Goal: Task Accomplishment & Management: Use online tool/utility

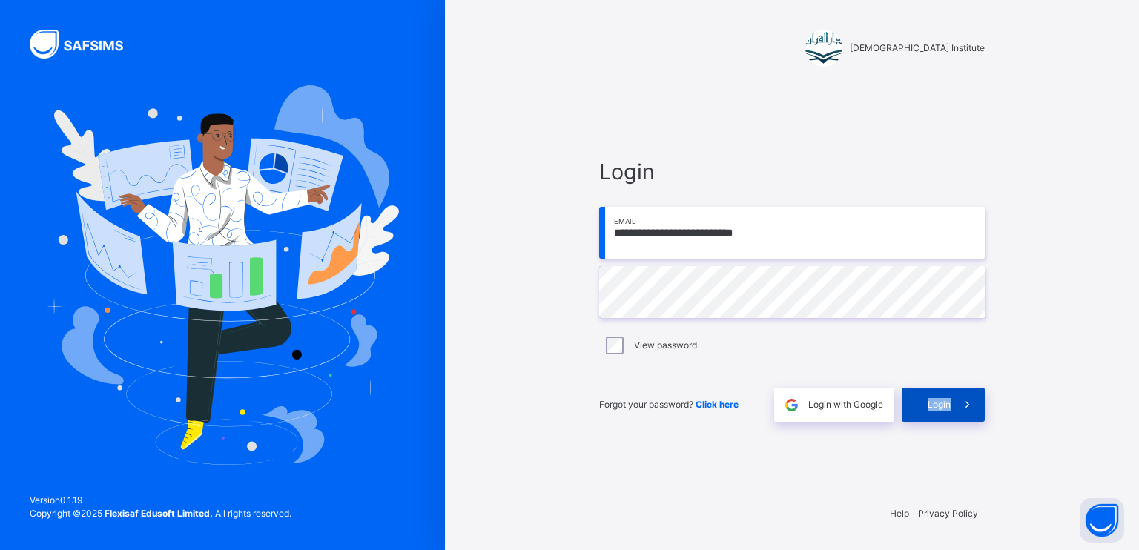
click at [936, 399] on span "Login" at bounding box center [939, 404] width 23 height 13
click at [949, 399] on span "Login" at bounding box center [960, 394] width 23 height 11
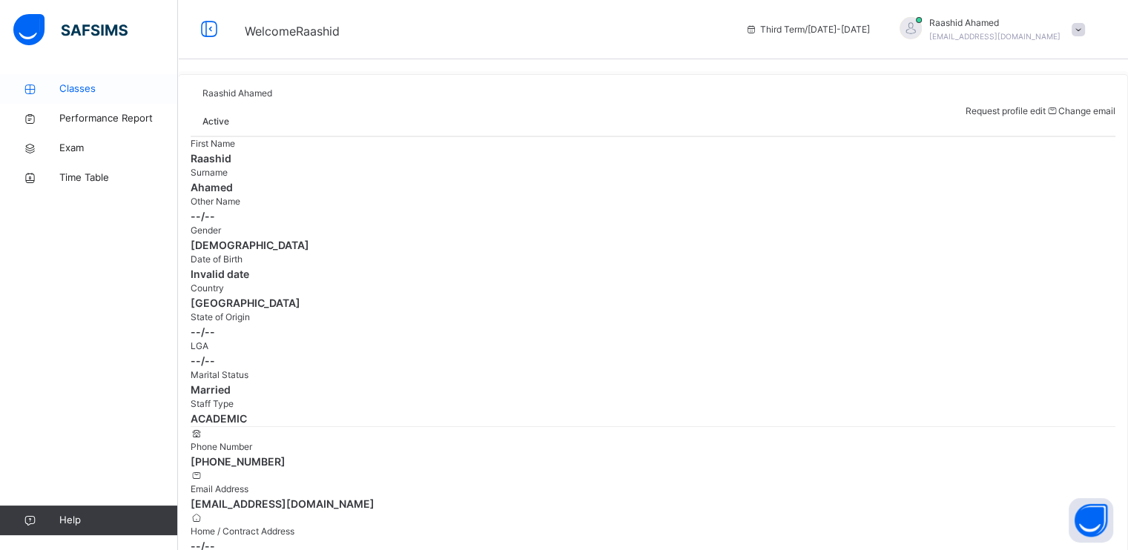
click at [119, 89] on span "Classes" at bounding box center [118, 89] width 119 height 15
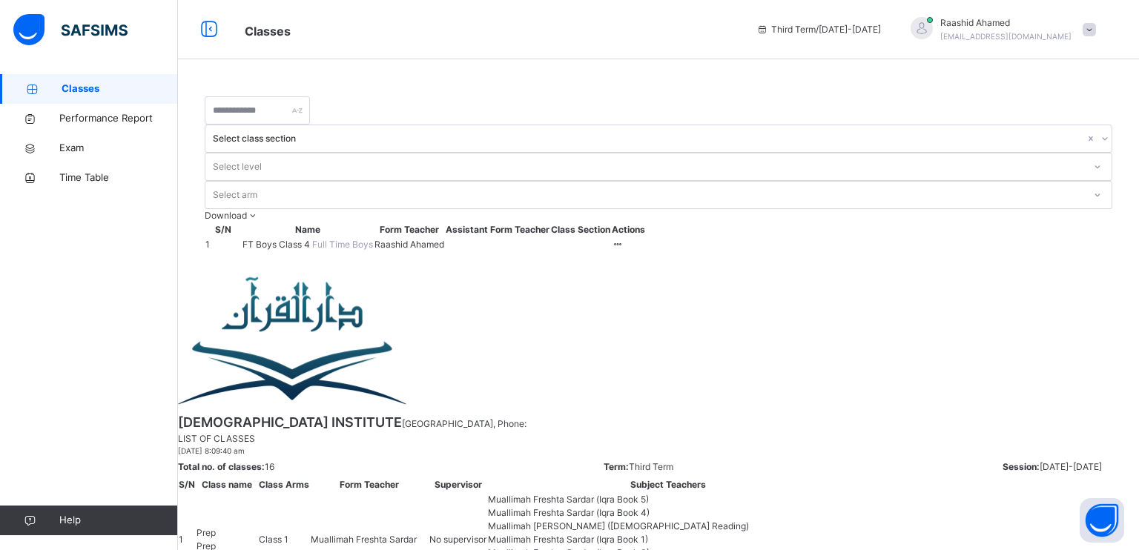
click at [288, 239] on span "FT Boys Class 4" at bounding box center [278, 244] width 70 height 11
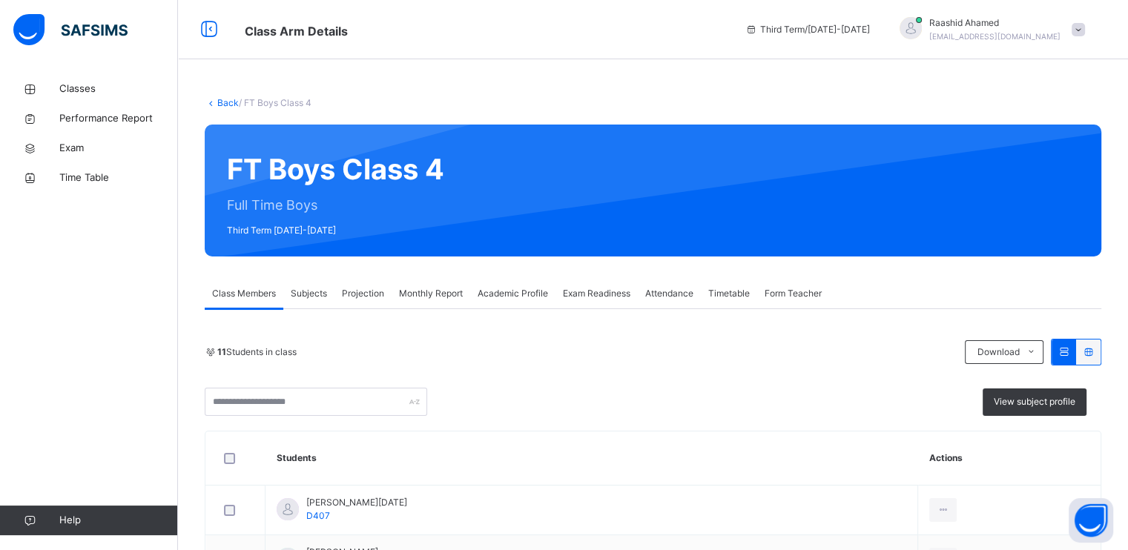
click at [354, 294] on span "Projection" at bounding box center [363, 293] width 42 height 13
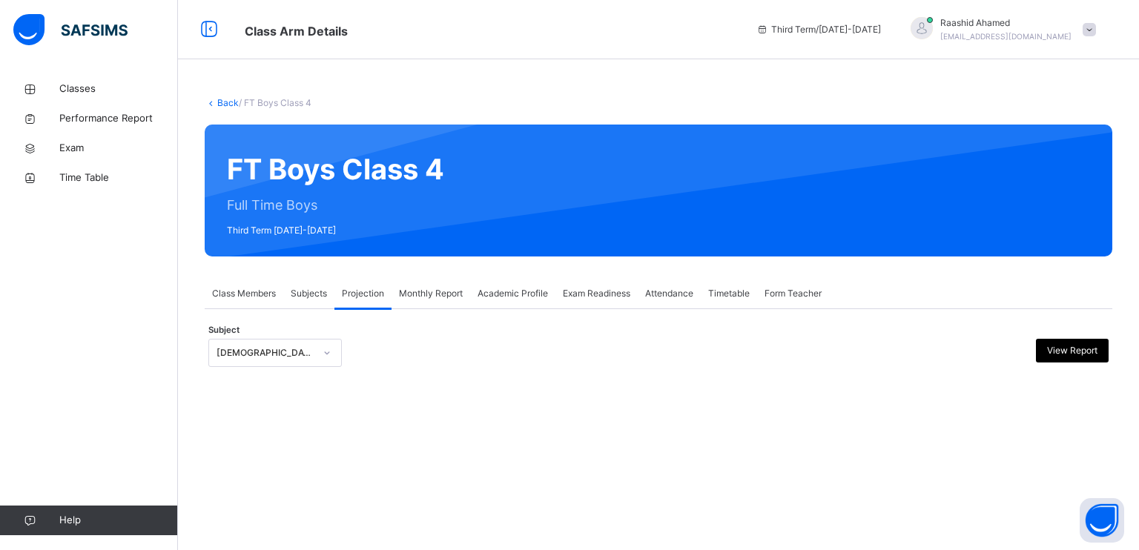
click at [294, 353] on div "[DEMOGRAPHIC_DATA] Reading" at bounding box center [266, 352] width 98 height 13
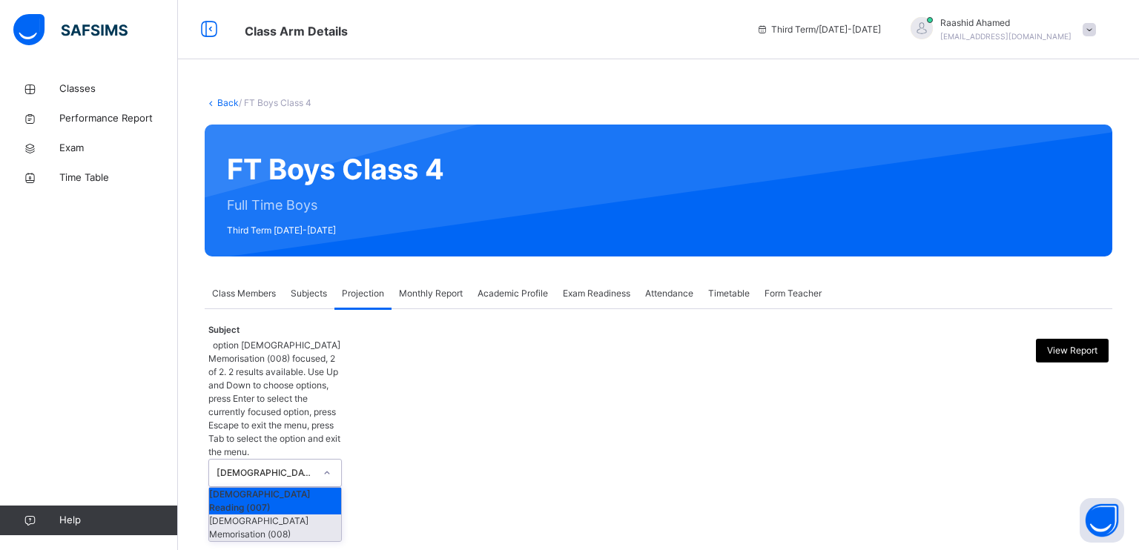
click at [254, 487] on div "[DEMOGRAPHIC_DATA] Reading (007) [DEMOGRAPHIC_DATA] Memorisation (008)" at bounding box center [275, 514] width 134 height 55
click at [315, 515] on div "[DEMOGRAPHIC_DATA] Memorisation (008)" at bounding box center [275, 528] width 132 height 27
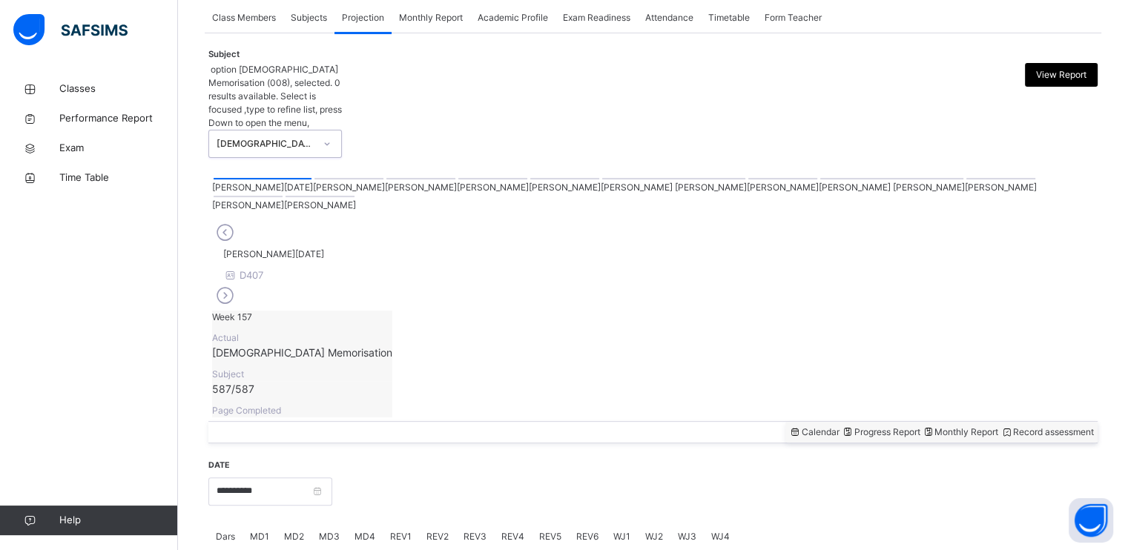
scroll to position [276, 0]
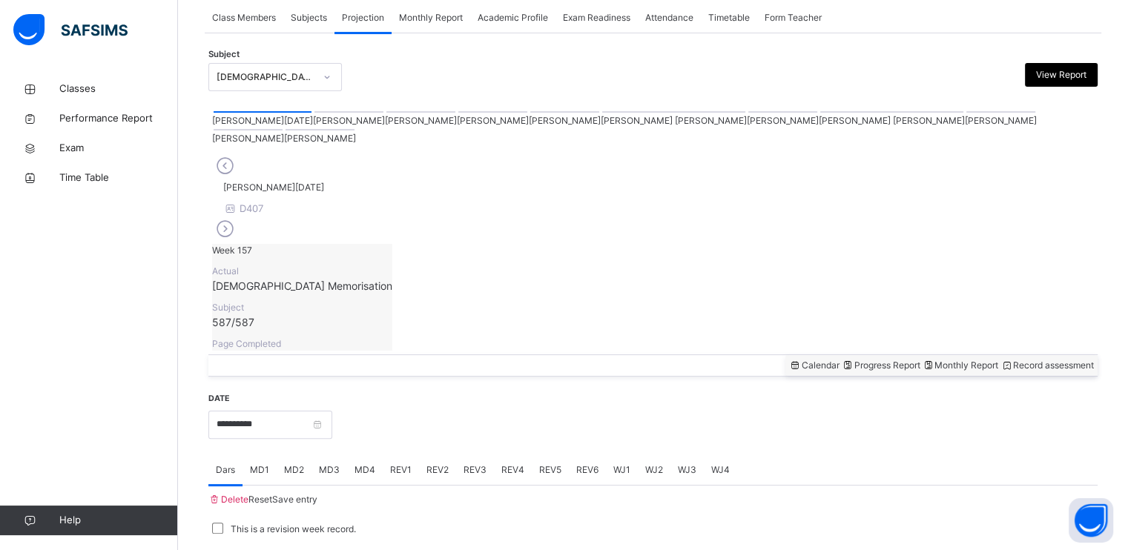
click at [820, 113] on div at bounding box center [891, 111] width 143 height 1
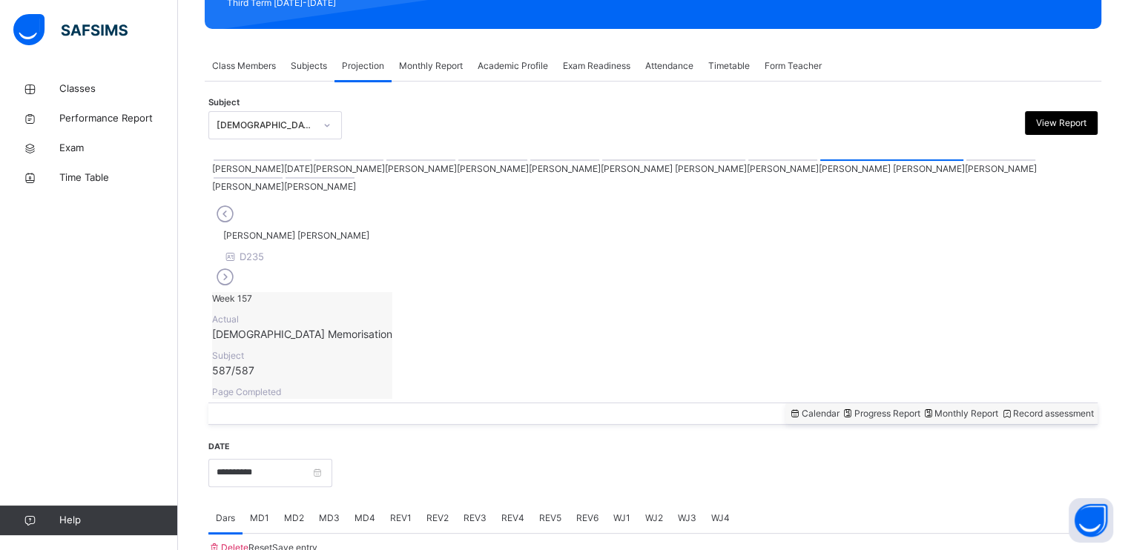
scroll to position [564, 0]
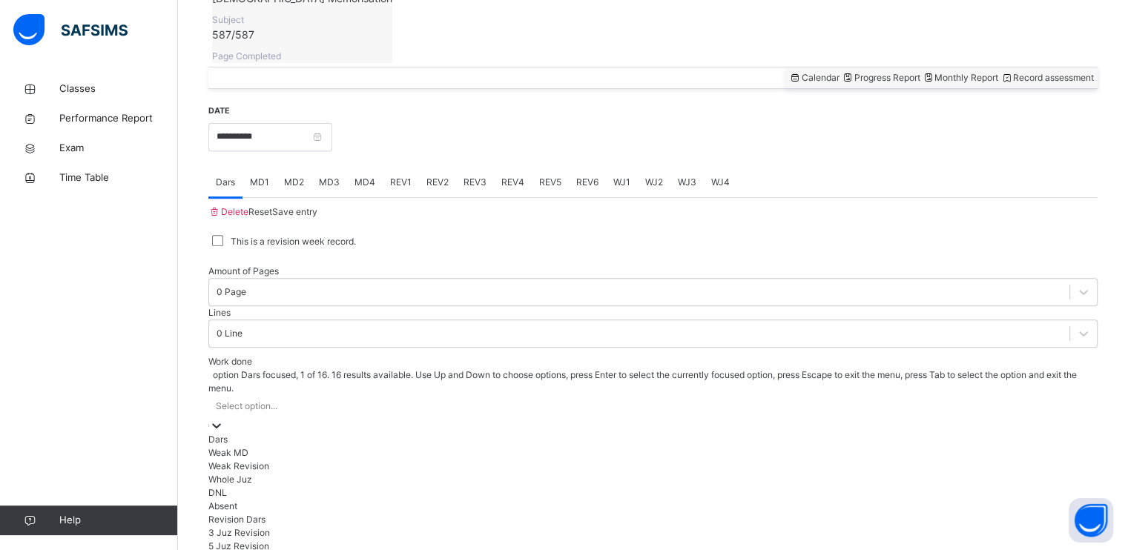
click at [272, 400] on div "Select option..." at bounding box center [247, 406] width 62 height 13
type input "*"
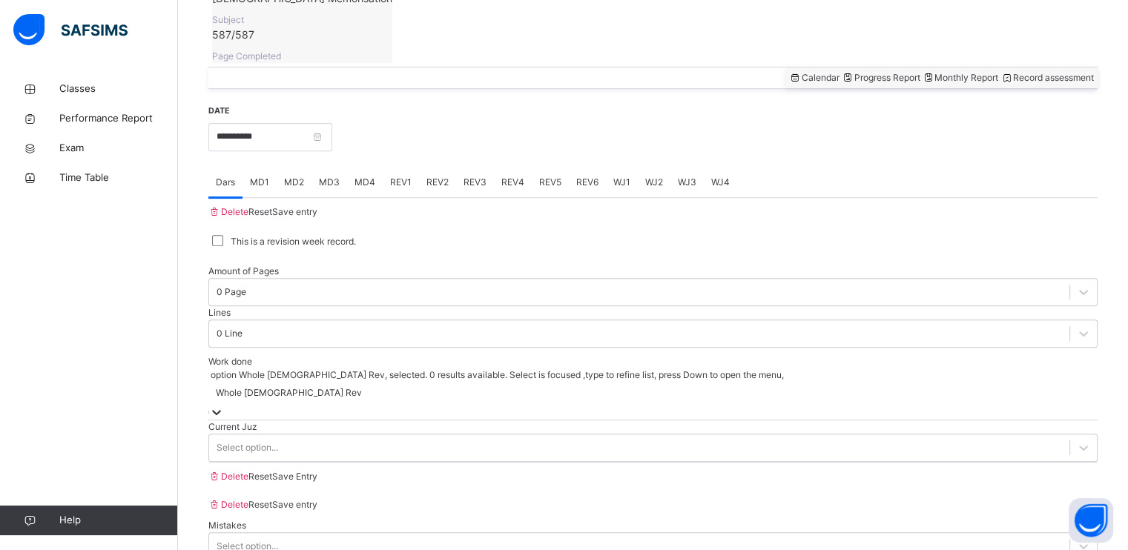
click at [261, 421] on div "Current Juz Select option..." at bounding box center [652, 442] width 889 height 42
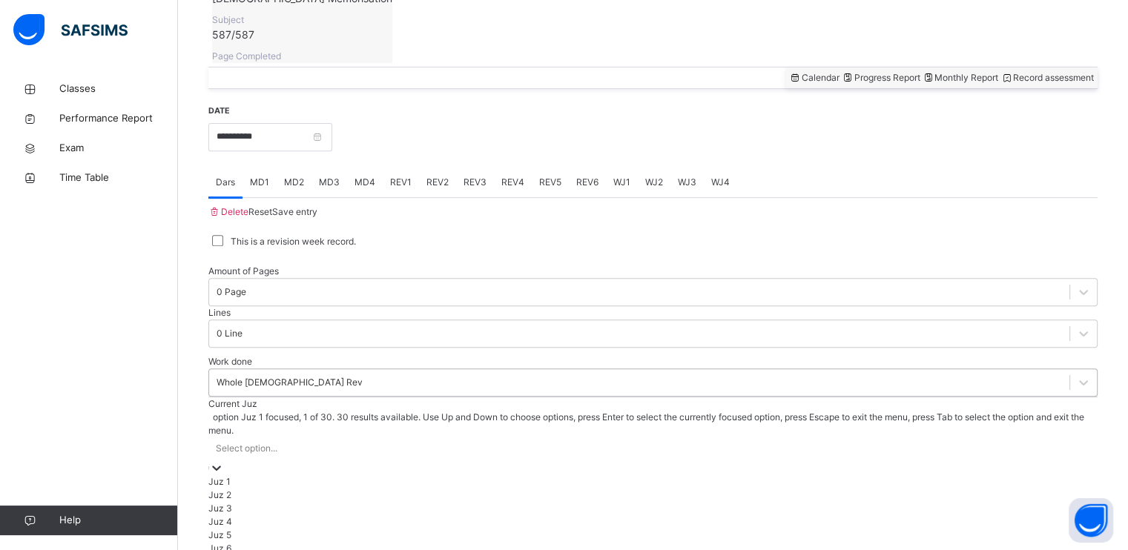
click at [246, 475] on div "Juz 1" at bounding box center [652, 481] width 889 height 13
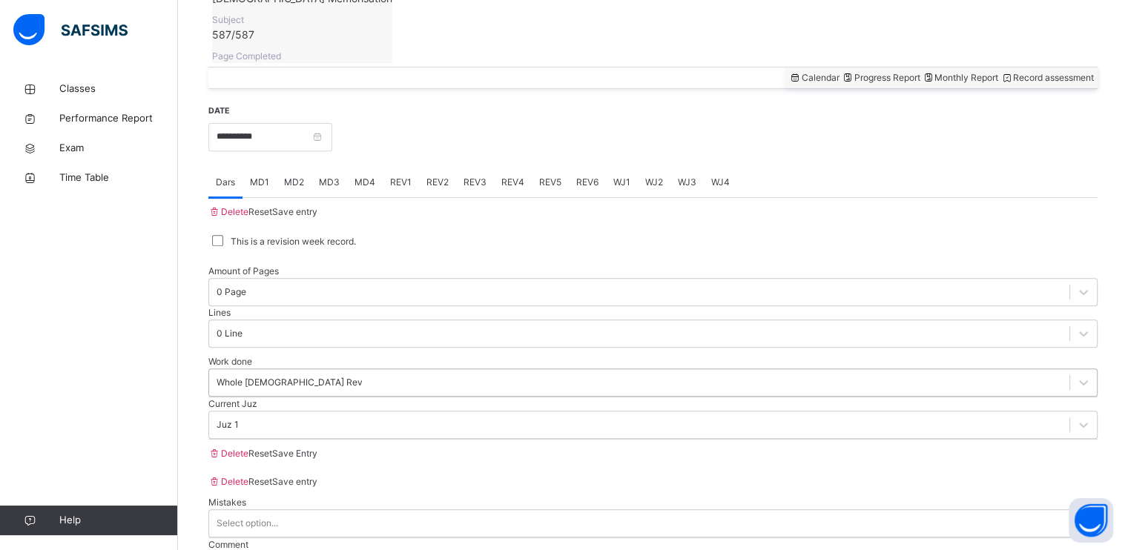
click at [317, 459] on span "Save Entry" at bounding box center [294, 453] width 45 height 11
click at [270, 123] on input "**********" at bounding box center [270, 137] width 124 height 28
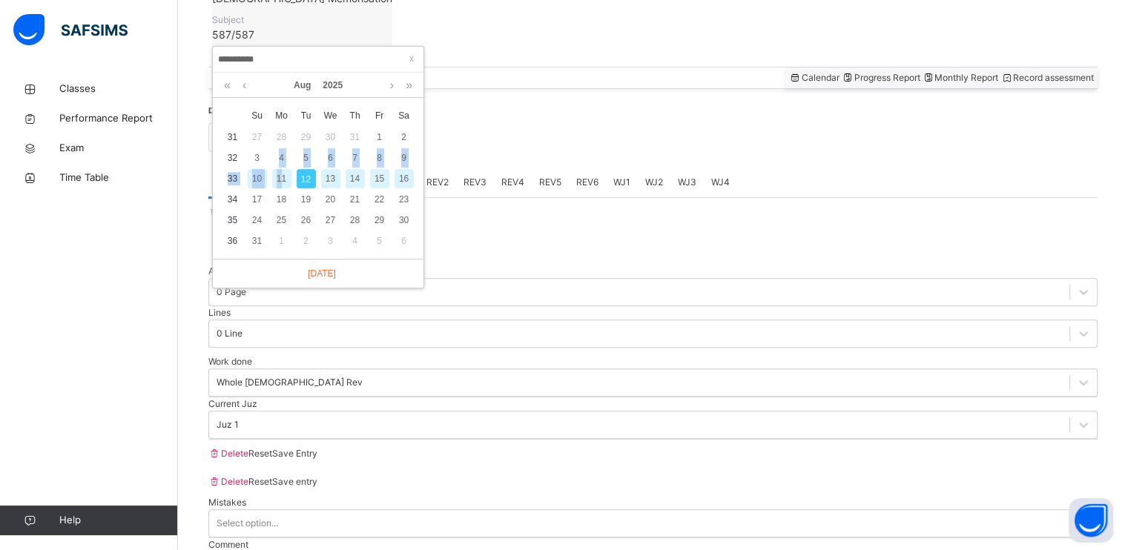
drag, startPoint x: 266, startPoint y: 164, endPoint x: 279, endPoint y: 182, distance: 22.8
click at [279, 182] on tbody "31 27 28 29 30 31 1 2 32 3 4 5 6 7 8 9 33 10 11 12 13 14 15 16 34 17 18 19 20 2…" at bounding box center [318, 189] width 196 height 125
click at [282, 176] on div "11" at bounding box center [281, 178] width 19 height 19
type input "**********"
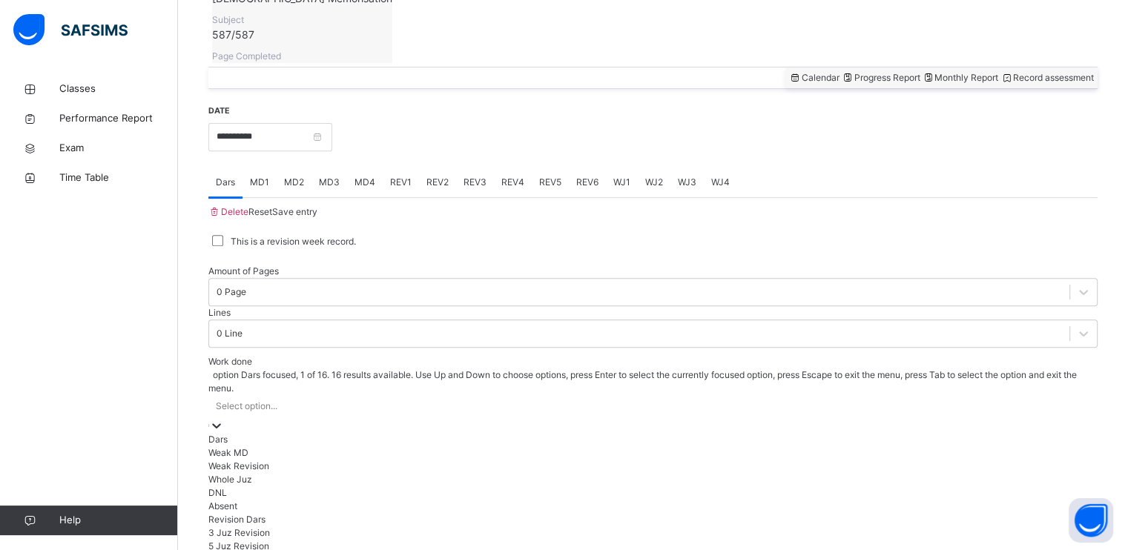
click at [272, 400] on div "Select option..." at bounding box center [247, 406] width 62 height 13
type input "*"
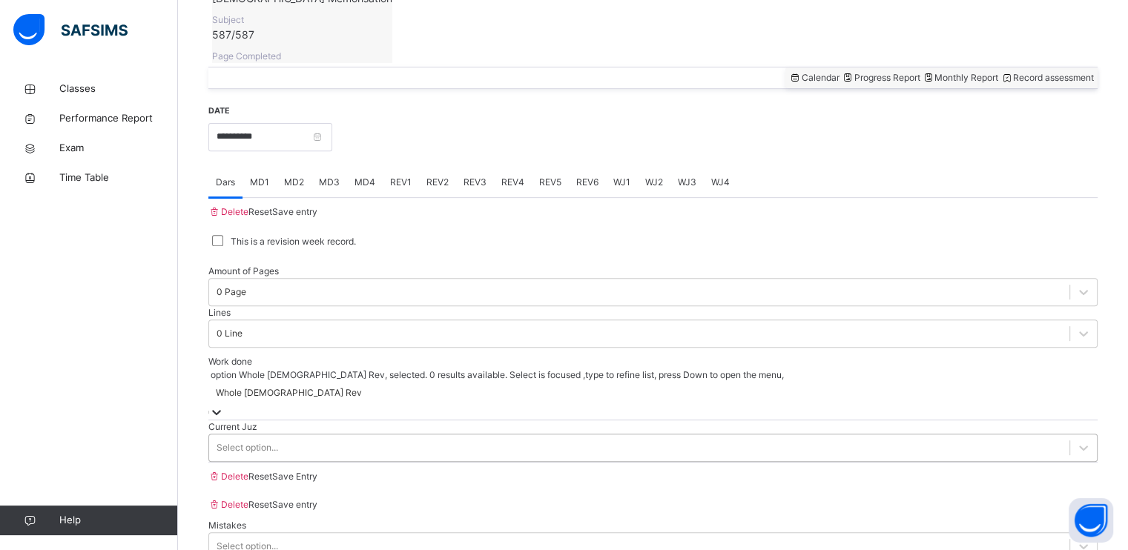
click at [276, 441] on div "Select option..." at bounding box center [248, 447] width 62 height 13
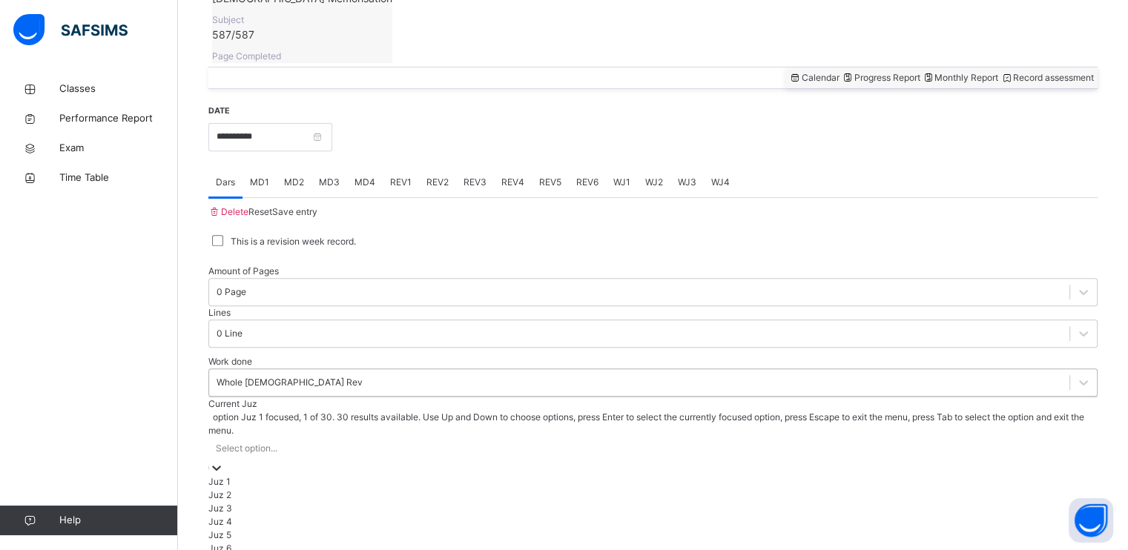
click at [220, 475] on div "Juz 1" at bounding box center [652, 481] width 889 height 13
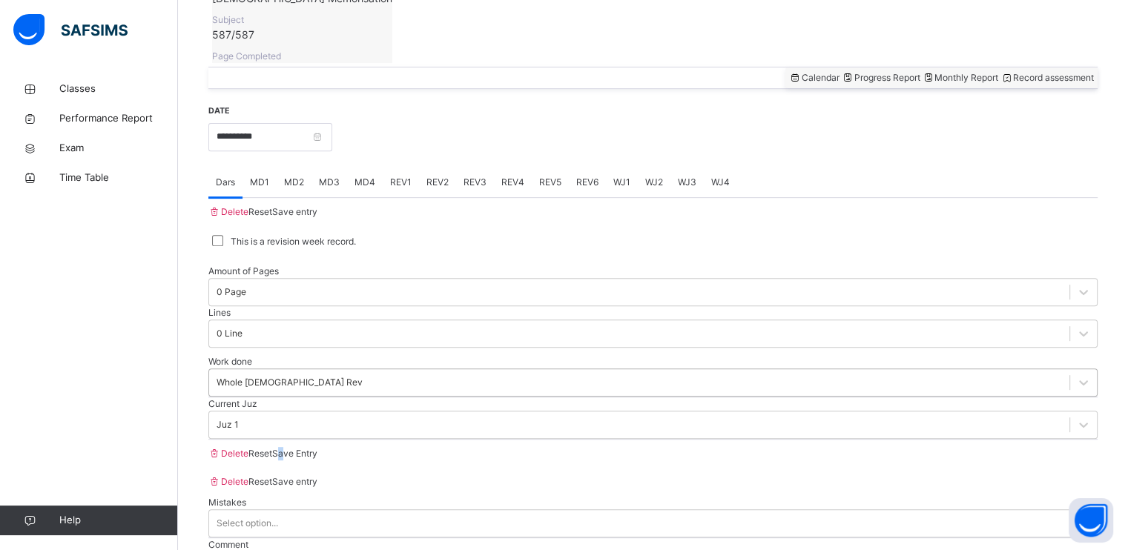
click at [317, 456] on div "Save Entry" at bounding box center [294, 453] width 45 height 13
click at [260, 123] on input "**********" at bounding box center [270, 137] width 124 height 28
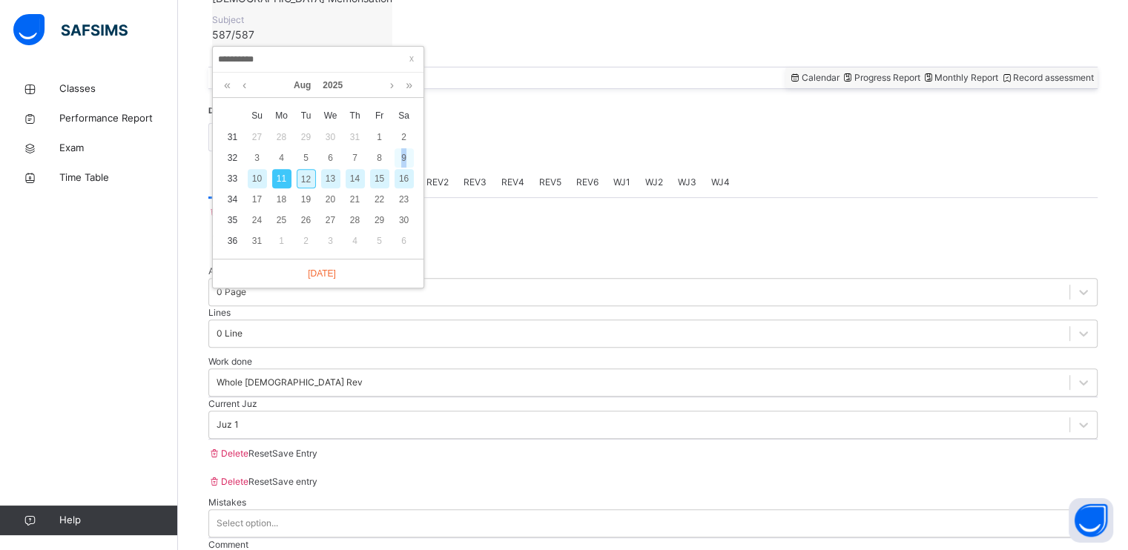
drag, startPoint x: 260, startPoint y: 56, endPoint x: 403, endPoint y: 160, distance: 177.4
click at [403, 160] on div "9" at bounding box center [404, 157] width 19 height 19
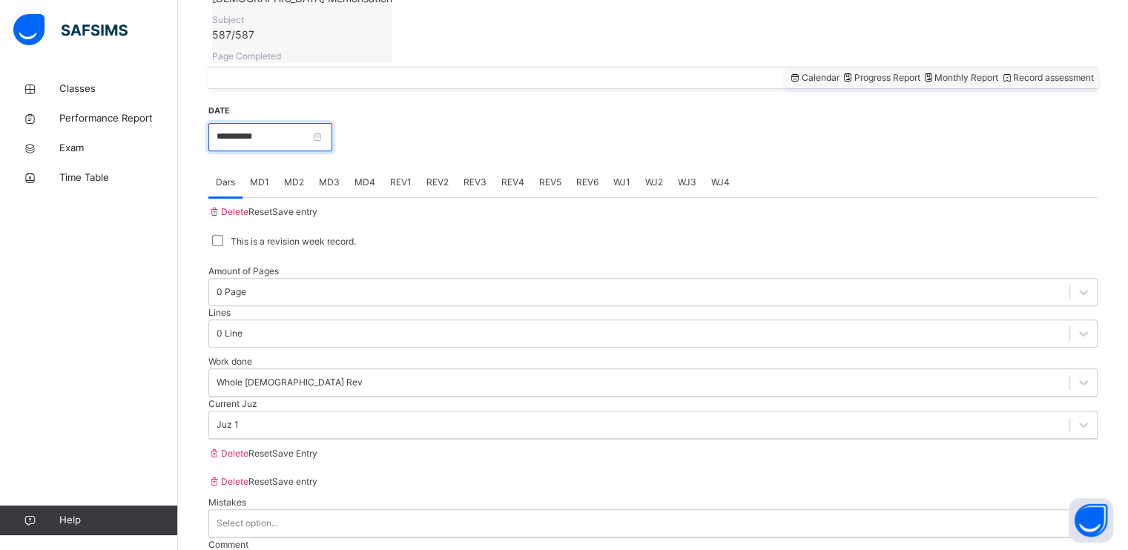
click at [293, 123] on input "**********" at bounding box center [270, 137] width 124 height 28
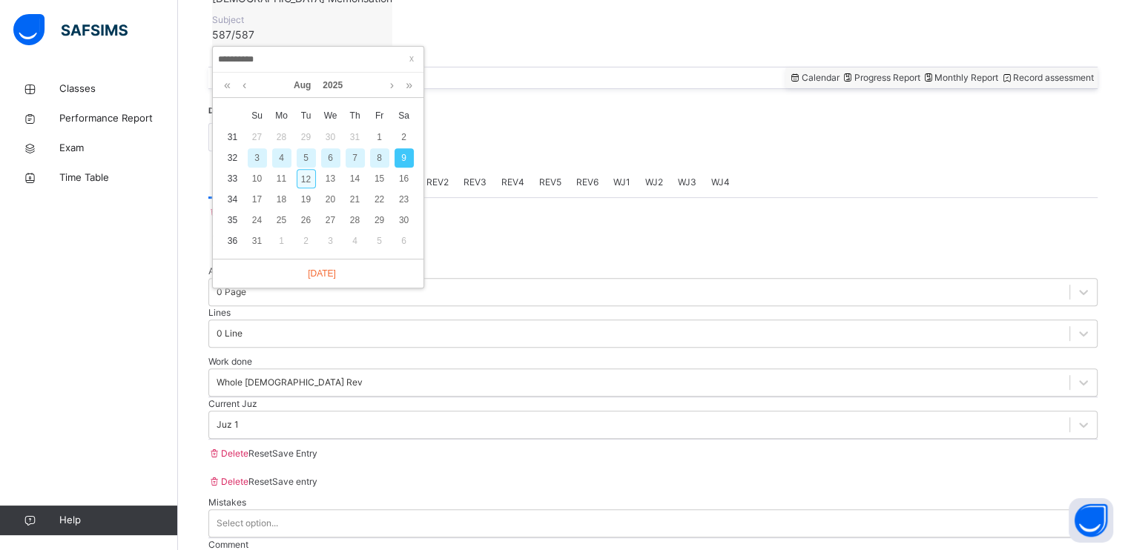
click at [307, 173] on div "12" at bounding box center [306, 178] width 19 height 19
type input "**********"
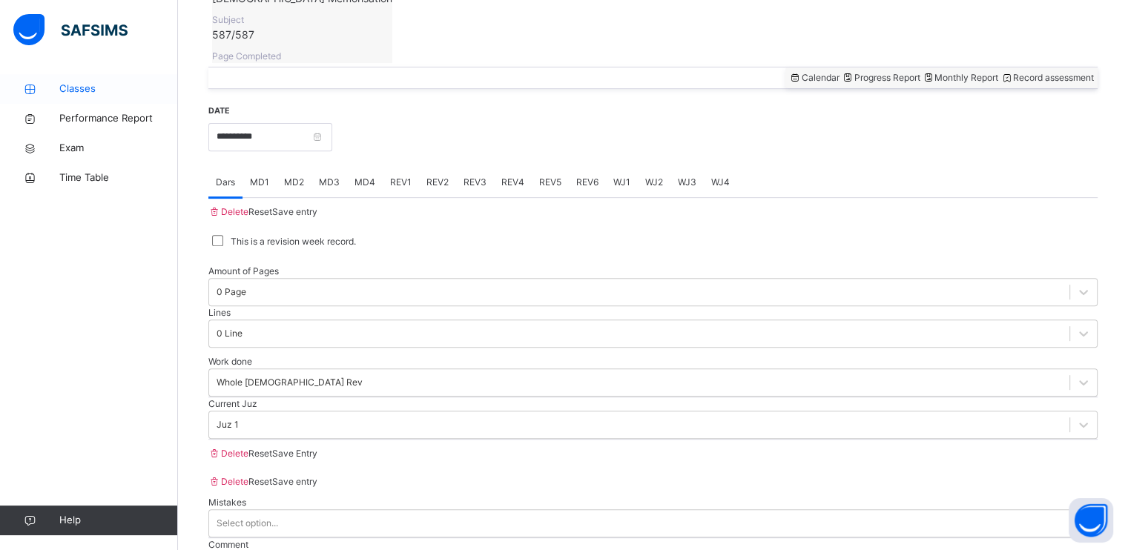
click at [135, 87] on span "Classes" at bounding box center [118, 89] width 119 height 15
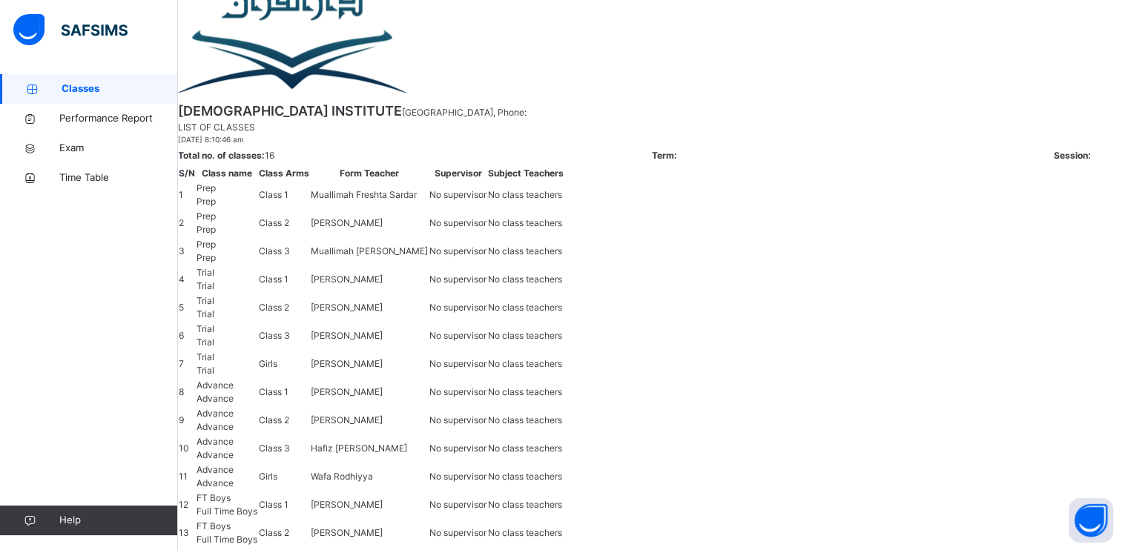
click at [135, 87] on span "Classes" at bounding box center [120, 89] width 116 height 15
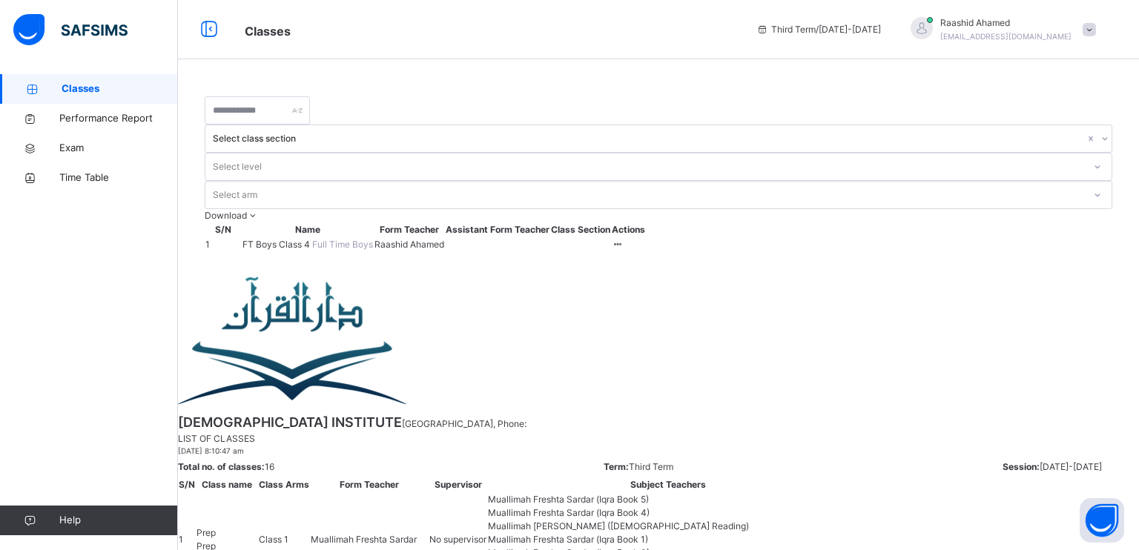
click at [1077, 22] on div "[PERSON_NAME] [EMAIL_ADDRESS][DOMAIN_NAME]" at bounding box center [1000, 29] width 208 height 27
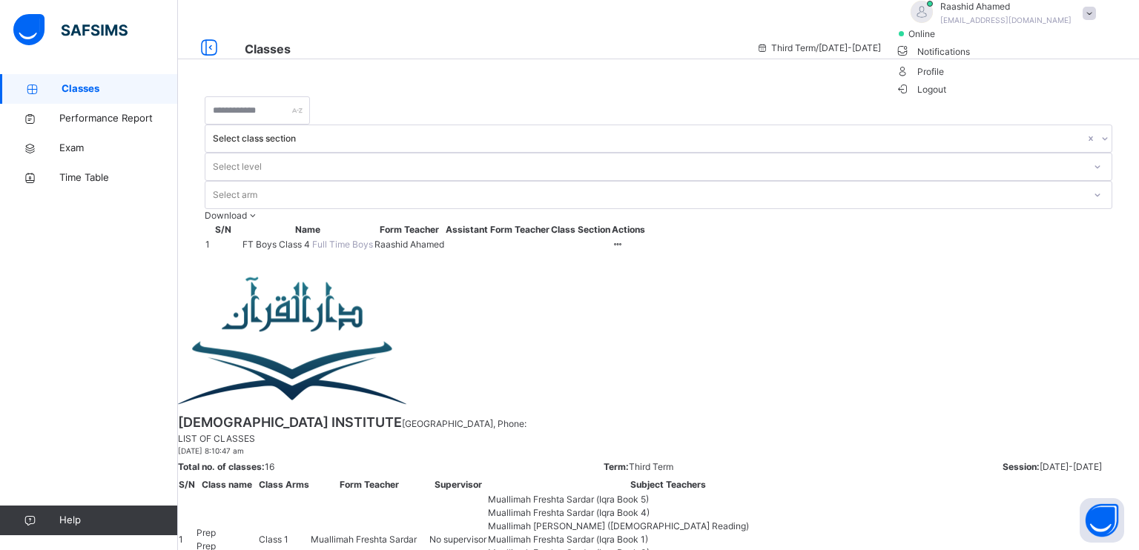
click at [1004, 249] on div "Select class section Select level Select arm Download Pdf Report Excel Report S…" at bounding box center [658, 174] width 961 height 200
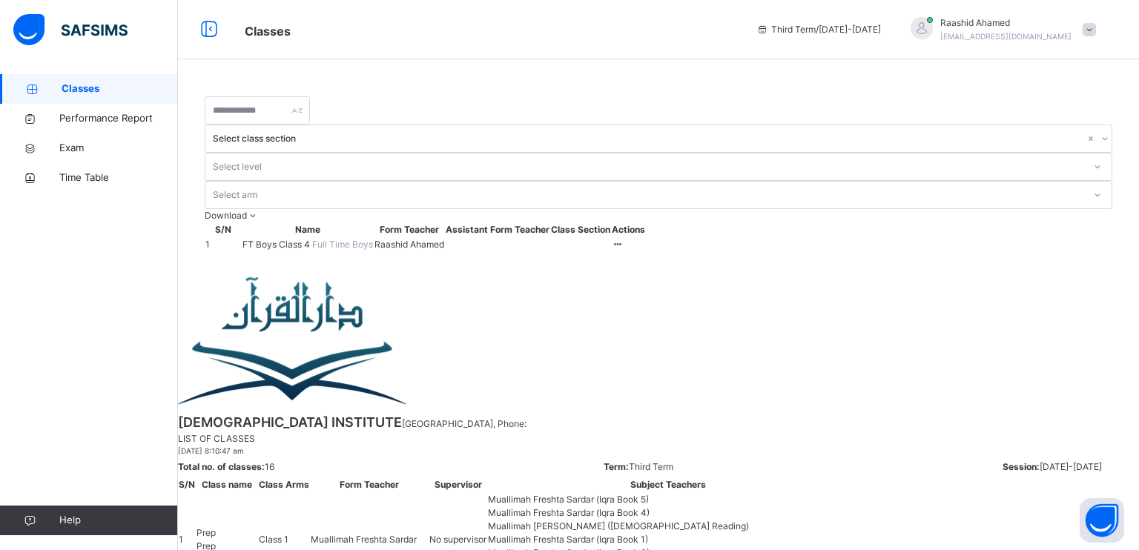
click at [1052, 36] on span "[EMAIL_ADDRESS][DOMAIN_NAME]" at bounding box center [1005, 36] width 131 height 9
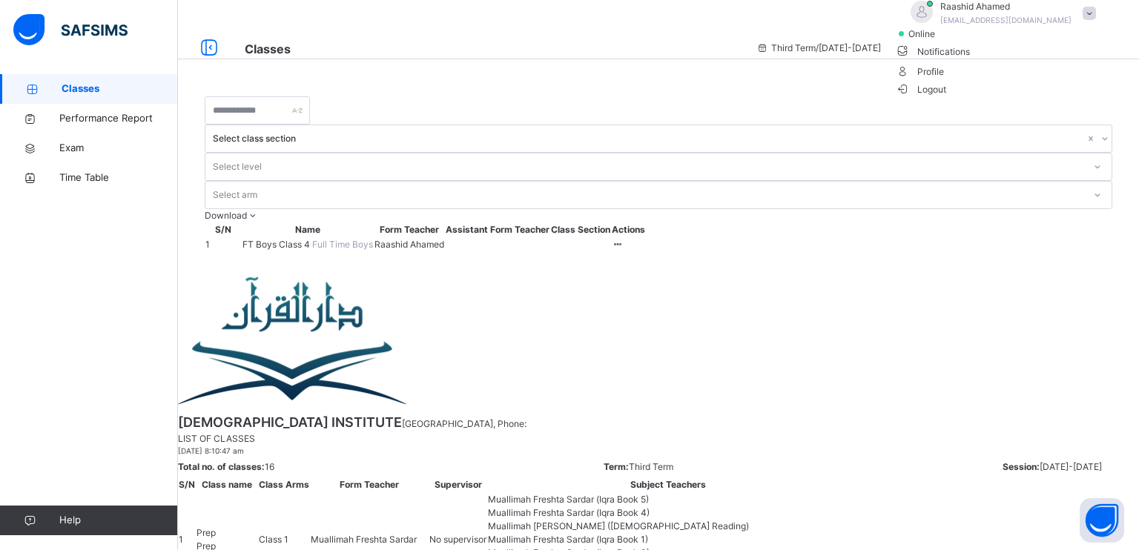
click at [1061, 41] on li "online" at bounding box center [1000, 34] width 208 height 14
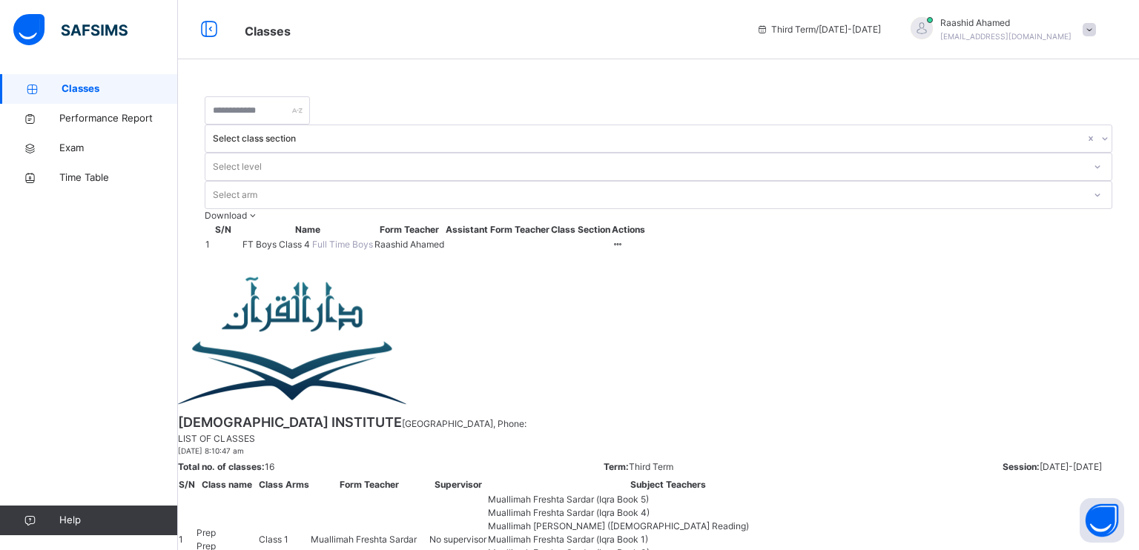
click at [1055, 34] on span "[EMAIL_ADDRESS][DOMAIN_NAME]" at bounding box center [1005, 36] width 131 height 9
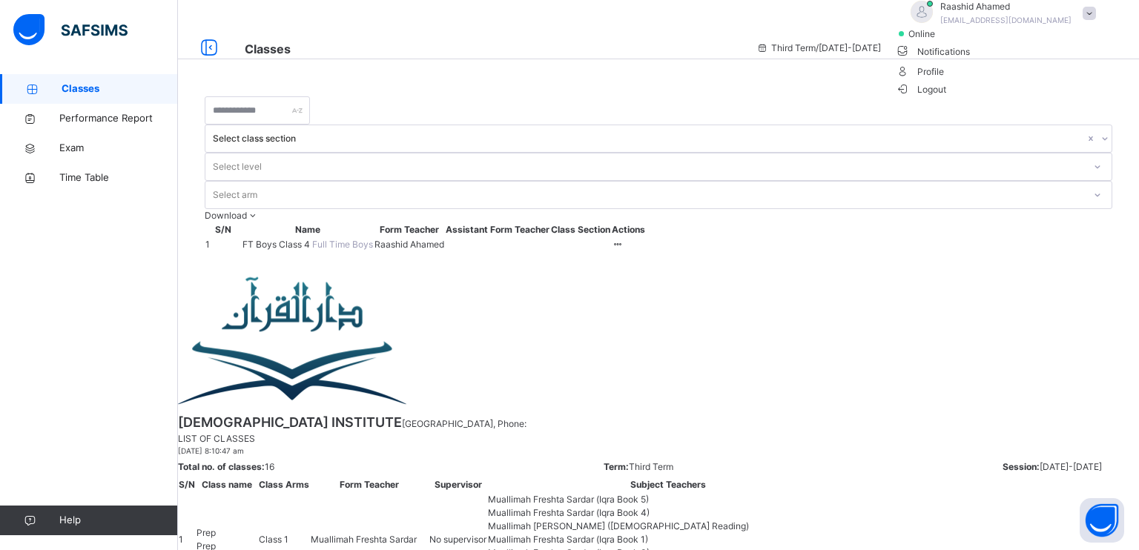
click at [944, 41] on span "online" at bounding box center [925, 33] width 37 height 13
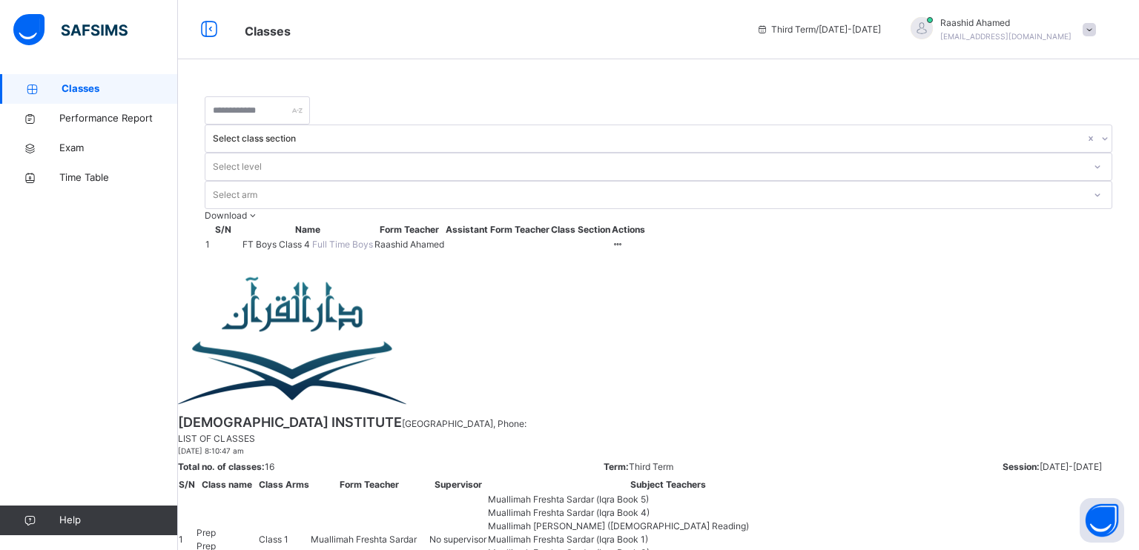
click at [1050, 28] on span "[PERSON_NAME]" at bounding box center [1005, 22] width 131 height 13
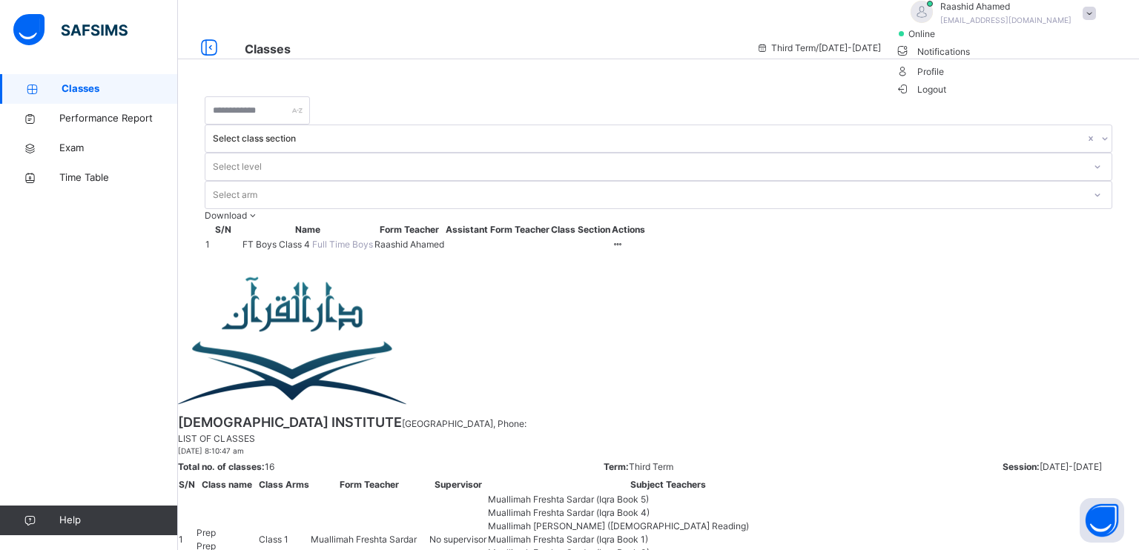
click at [1062, 13] on span "[PERSON_NAME]" at bounding box center [1005, 6] width 131 height 13
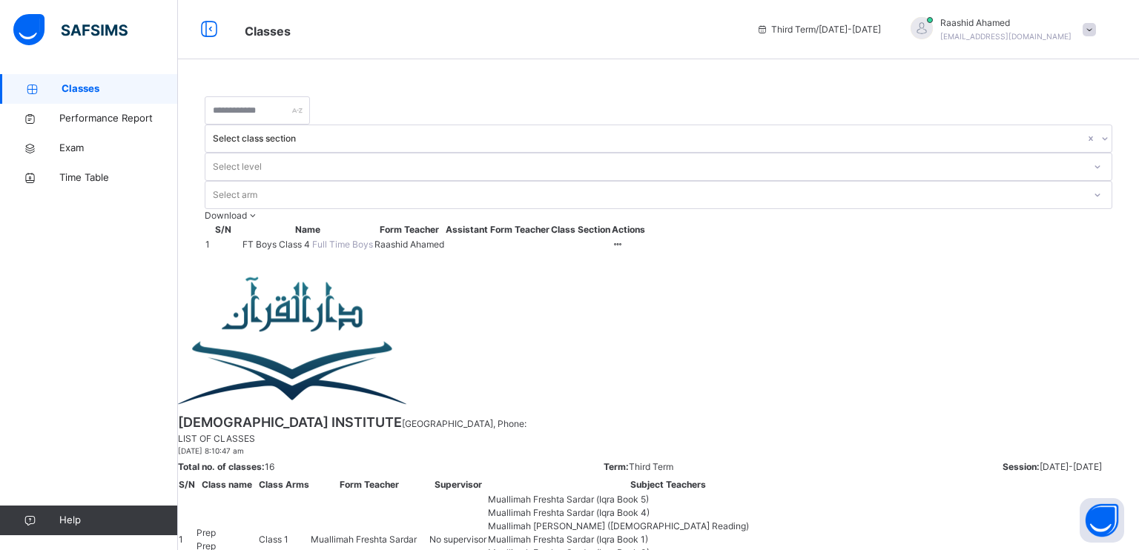
click at [1078, 39] on div "[PERSON_NAME] [EMAIL_ADDRESS][DOMAIN_NAME]" at bounding box center [1000, 29] width 208 height 27
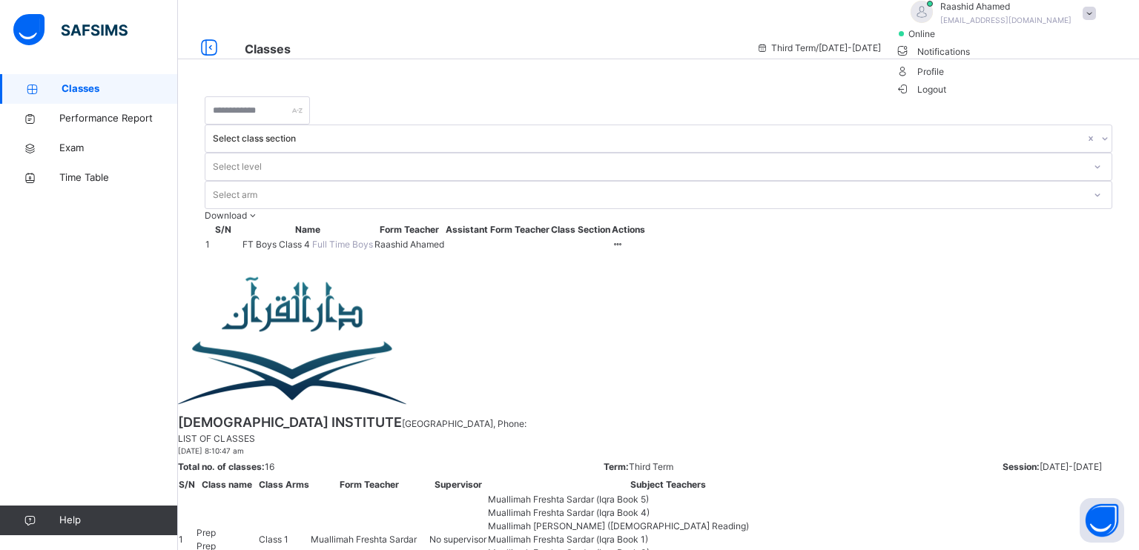
click at [1093, 56] on ul "online Notifications Profile Logout" at bounding box center [1000, 62] width 208 height 70
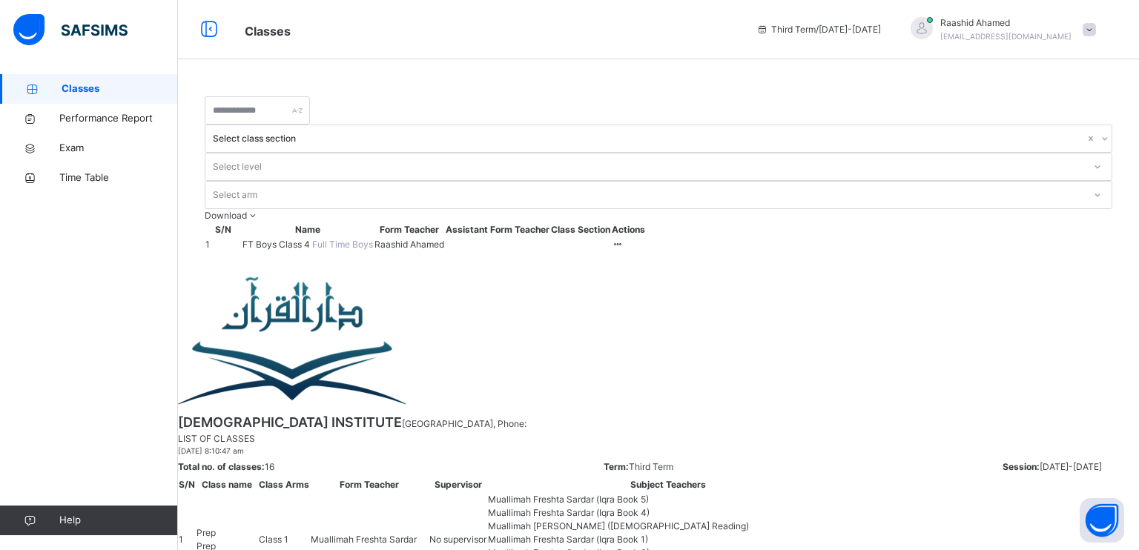
click at [1081, 52] on div "Third Term / [DATE]-[DATE] [PERSON_NAME] [EMAIL_ADDRESS][DOMAIN_NAME]" at bounding box center [944, 29] width 390 height 59
click at [1080, 56] on div "Third Term / [DATE]-[DATE] [PERSON_NAME] [EMAIL_ADDRESS][DOMAIN_NAME]" at bounding box center [944, 29] width 390 height 59
click at [1078, 56] on div "Third Term / [DATE]-[DATE] [PERSON_NAME] [EMAIL_ADDRESS][DOMAIN_NAME]" at bounding box center [944, 29] width 390 height 59
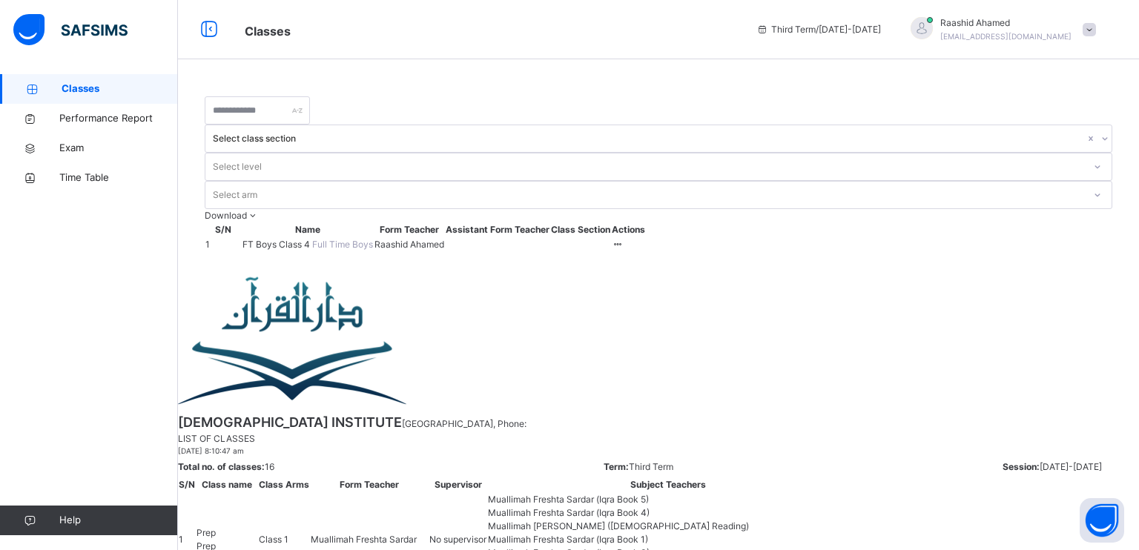
click at [1077, 39] on div "[PERSON_NAME] [EMAIL_ADDRESS][DOMAIN_NAME]" at bounding box center [1000, 29] width 208 height 27
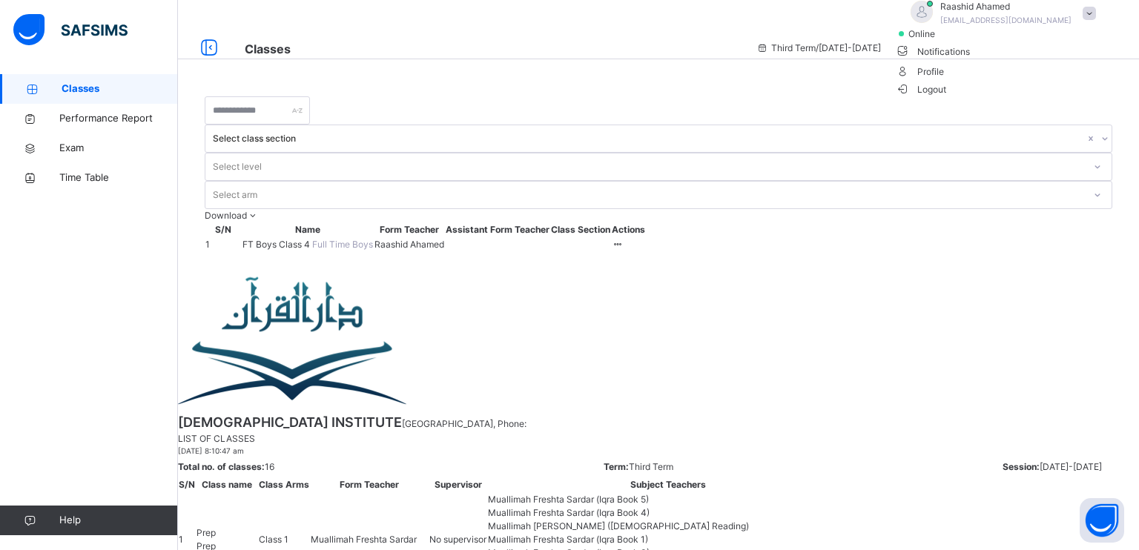
click at [1062, 61] on span "Notifications" at bounding box center [1000, 51] width 208 height 20
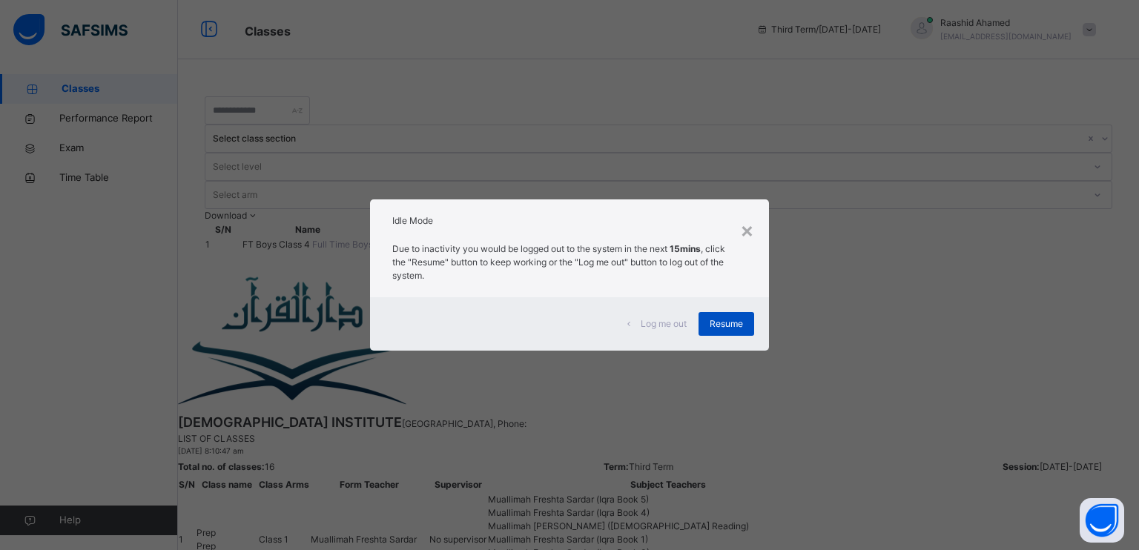
click at [719, 319] on span "Resume" at bounding box center [726, 323] width 33 height 13
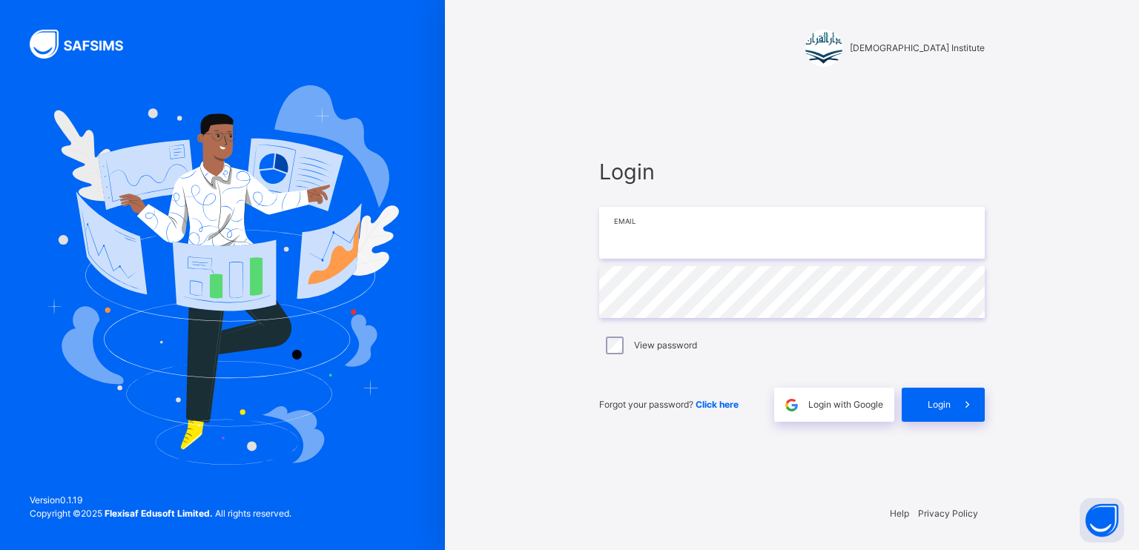
type input "**********"
